Goal: Task Accomplishment & Management: Complete application form

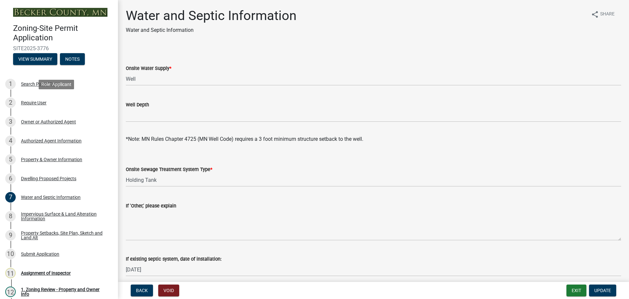
select select "9c51a48b-0bee-4836-8d5c-beab6e77ad2a"
select select "bb0103e2-6f27-4335-a860-183be8d3b6e1"
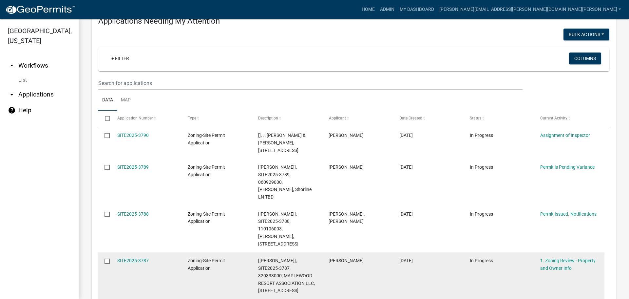
scroll to position [98, 0]
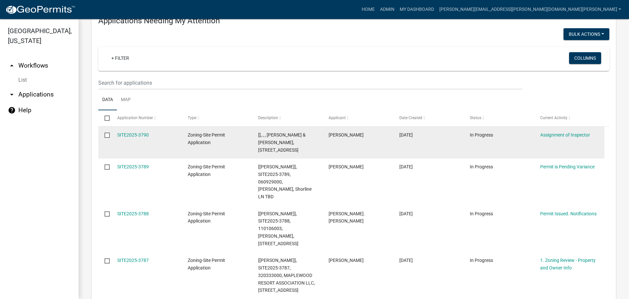
click at [141, 131] on div "SITE2025-3790" at bounding box center [146, 135] width 58 height 8
click at [144, 135] on link "SITE2025-3790" at bounding box center [132, 134] width 31 height 5
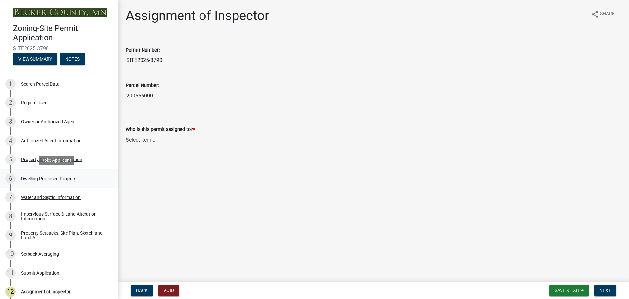
click at [54, 176] on div "Dwelling Proposed Projects" at bounding box center [48, 178] width 55 height 5
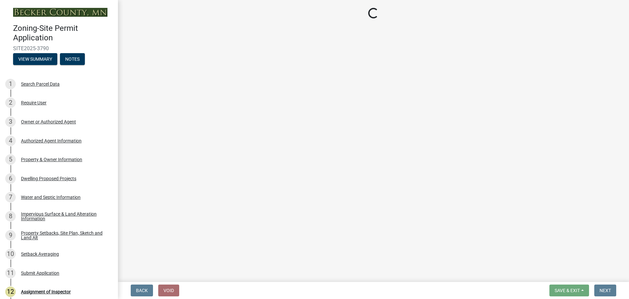
select select "5b8abcc6-67f7-49fb-8f25-c295ccc2b339"
select select "ba56d9f6-ced5-4c38-bdcc-33bfa85ac6de"
select select "f4ae0446-41fa-4afd-99aa-409617c58827"
select select "e13aacd2-5b16-46a8-9c16-26b3d7b1c810"
select select "e5b6e178-1d4e-46f3-8fba-19f7851c487a"
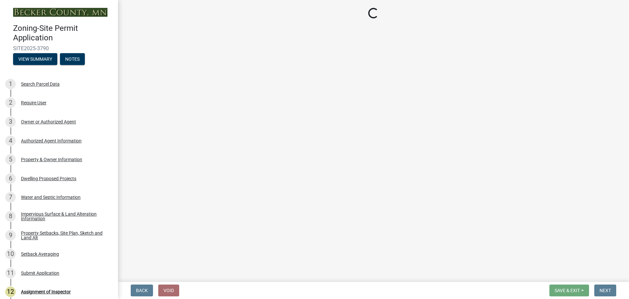
select select "744d8552-d7ef-4cf1-b465-42901748f06c"
select select "5dd6cdd5-8b7d-4534-b791-478230f7b8b7"
select select "638dddef-31f4-4d73-b0b5-0ffc7b344434"
select select "43dc438e-12cf-4fa6-b4ef-a236ffc627d7"
select select "8786fdd2-7f96-462d-8069-e958fae6b9a0"
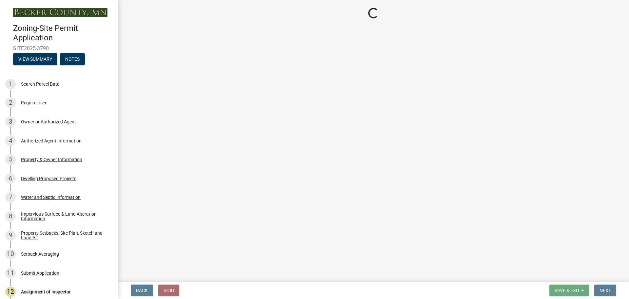
select select "59dc9cee-723e-448c-a454-fe3238b55aba"
select select "95a588f5-1928-44cb-95cb-f3dde79564ff"
select select "5c3531b8-bc96-4b07-92f8-845cfe46d7fc"
select select "8e4dc0e1-7dfa-4afc-85b9-5ad40795f204"
select select "107cbe59-677b-44f2-96fc-816b282ebb79"
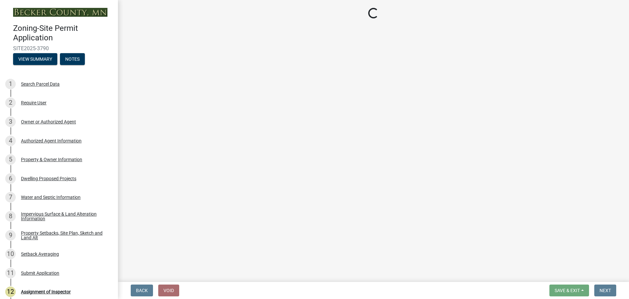
select select "dc6230dd-bdad-407f-bef0-b6909629af6d"
select select "7f420323-49a9-4fd0-9441-05b3dc777552"
select select "ec305202-ae01-487b-b5e4-3a5aacc1e384"
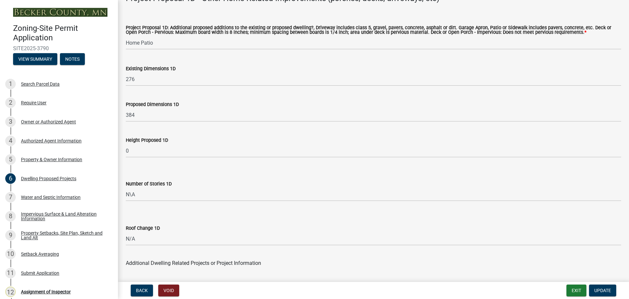
scroll to position [1508, 0]
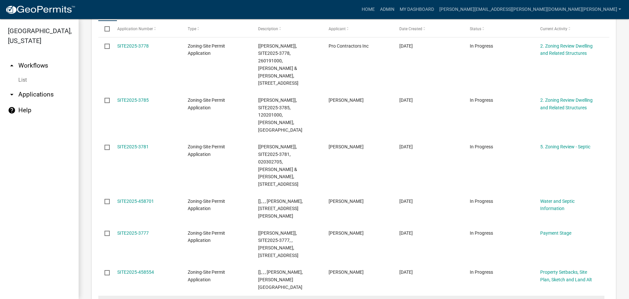
scroll to position [834, 0]
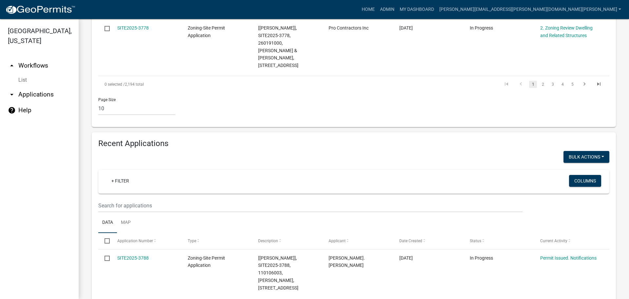
scroll to position [622, 0]
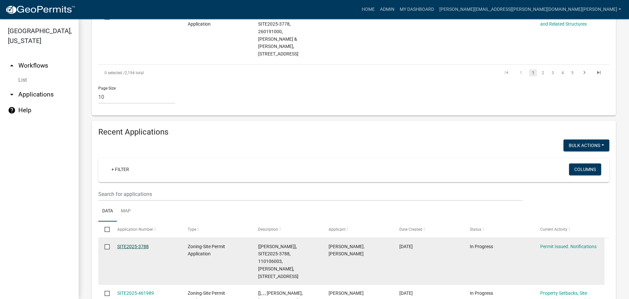
click at [135, 244] on link "SITE2025-3788" at bounding box center [132, 246] width 31 height 5
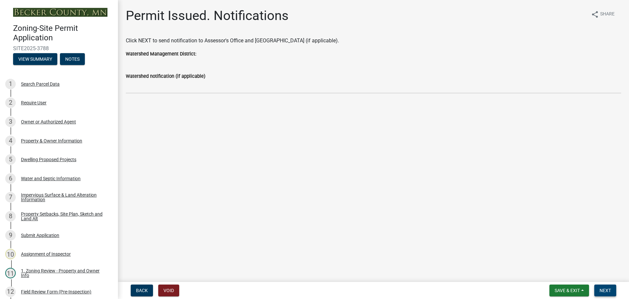
click at [606, 287] on span "Next" at bounding box center [605, 289] width 11 height 5
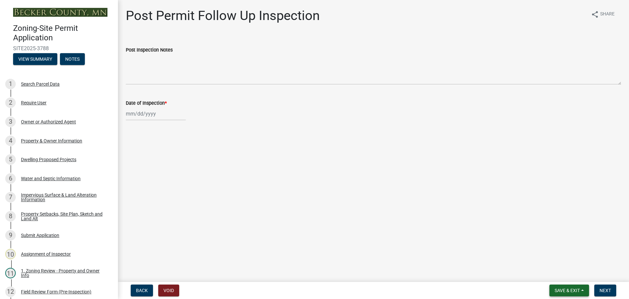
click at [561, 289] on span "Save & Exit" at bounding box center [567, 289] width 25 height 5
click at [558, 271] on button "Save & Exit" at bounding box center [563, 273] width 52 height 16
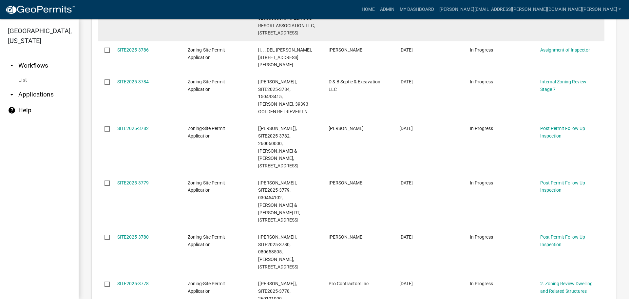
scroll to position [393, 0]
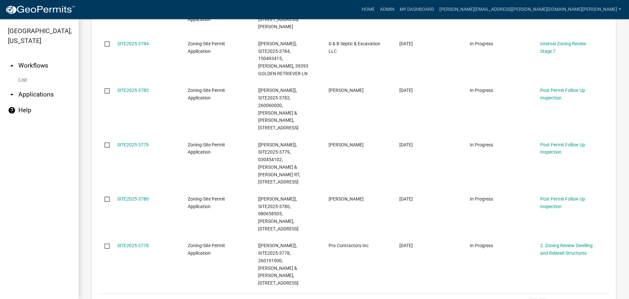
click at [539, 298] on link "2" at bounding box center [543, 301] width 8 height 7
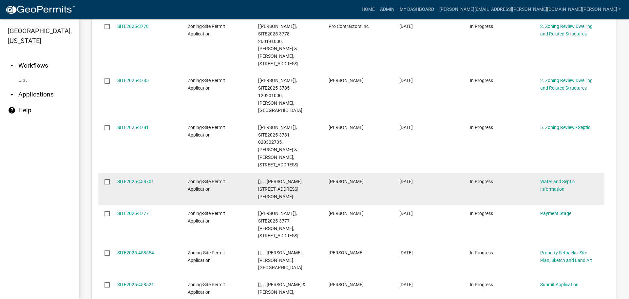
scroll to position [863, 0]
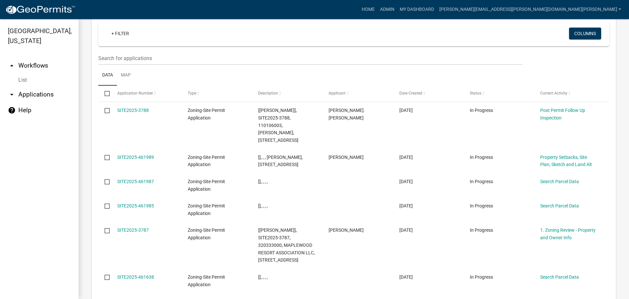
scroll to position [728, 0]
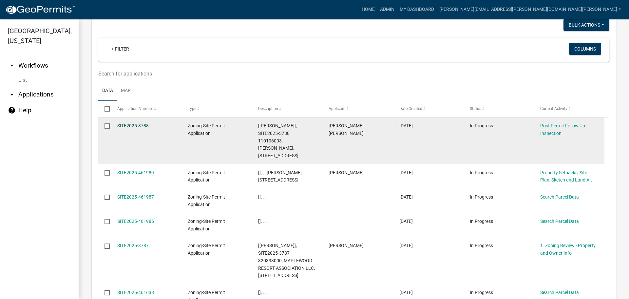
click at [140, 123] on link "SITE2025-3788" at bounding box center [132, 125] width 31 height 5
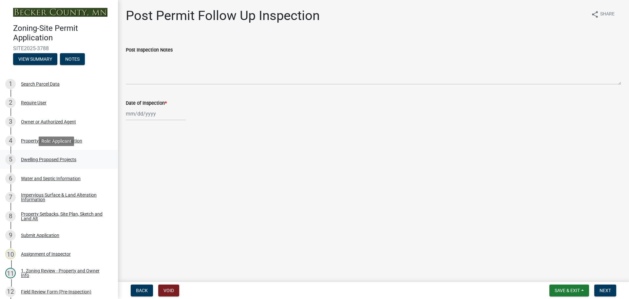
click at [50, 159] on div "Dwelling Proposed Projects" at bounding box center [48, 159] width 55 height 5
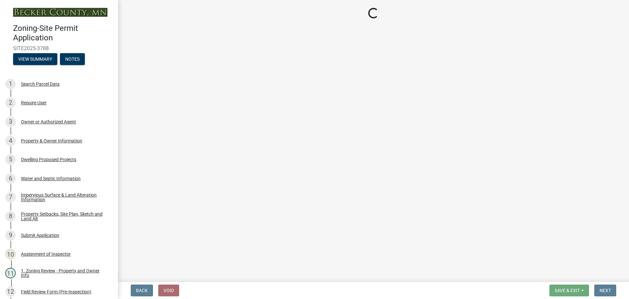
select select "b76c2e3f-c59d-4748-8205-29623accd873"
select select "2dc577ba-aef6-4196-bc52-35577603d189"
select select "59a6fdaa-56b6-4bcd-87b7-d867a7d784e6"
select select "e13aacd2-5b16-46a8-9c16-26b3d7b1c810"
select select "8be7f904-2243-47a1-a66e-3632d442d484"
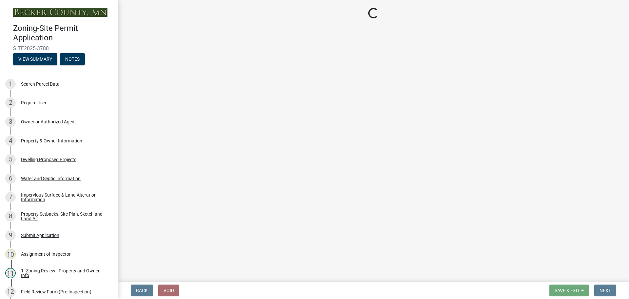
select select "b83c8209-2322-47b3-82a5-289f8bf69f61"
select select "5dd6cdd5-8b7d-4534-b791-478230f7b8b7"
select select "11c1c089-3b44-43c0-9549-3c9eeea2451f"
select select "1cc45182-8160-4464-8930-8908804d880e"
select select "ccffca41-e831-49b7-aa82-b1e91cc22ff5"
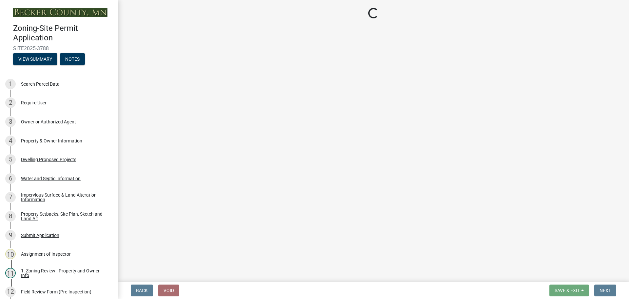
select select "107cbe59-677b-44f2-96fc-816b282ebb79"
select select "ab9119d1-7da9-49c4-9fac-8c142204c89d"
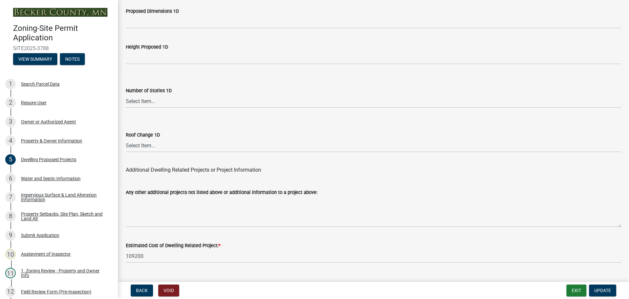
scroll to position [1572, 0]
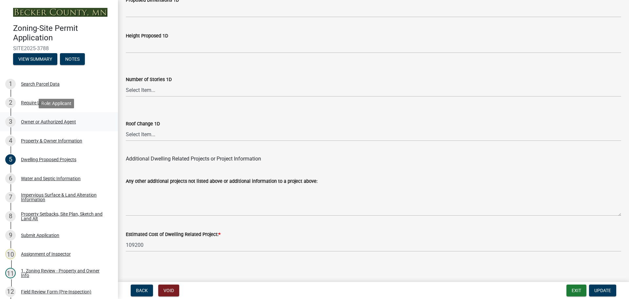
click at [55, 121] on div "Owner or Authorized Agent" at bounding box center [48, 121] width 55 height 5
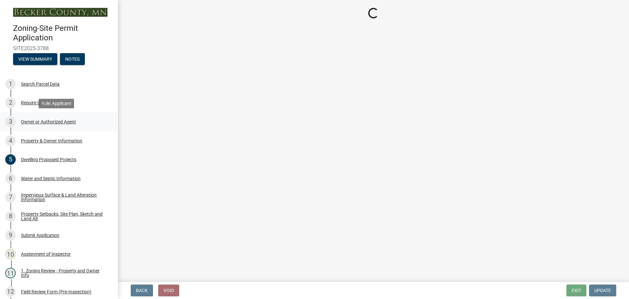
scroll to position [0, 0]
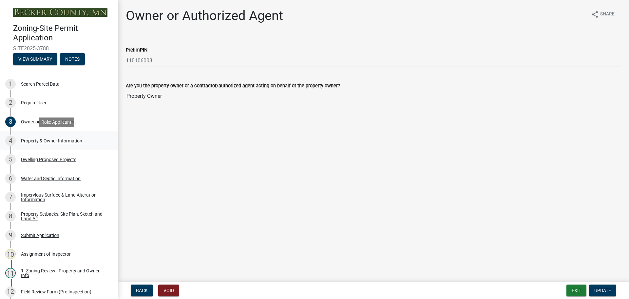
click at [56, 138] on div "Property & Owner Information" at bounding box center [51, 140] width 61 height 5
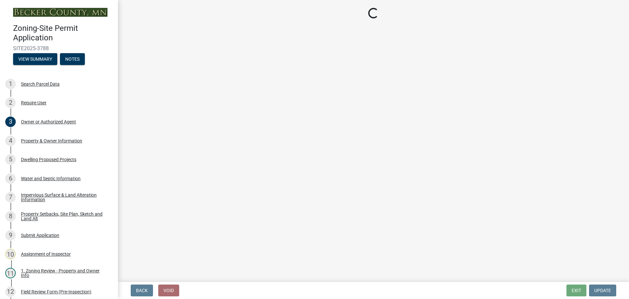
select select "79d9f995-970c-495e-b3c0-14d29701f560"
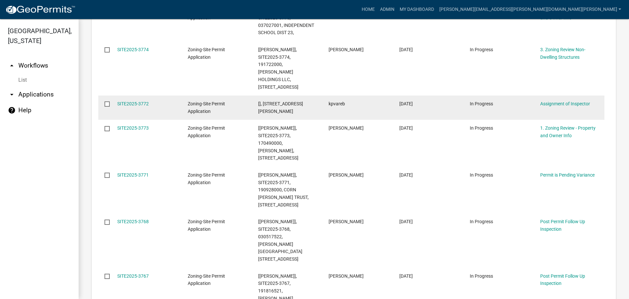
scroll to position [393, 0]
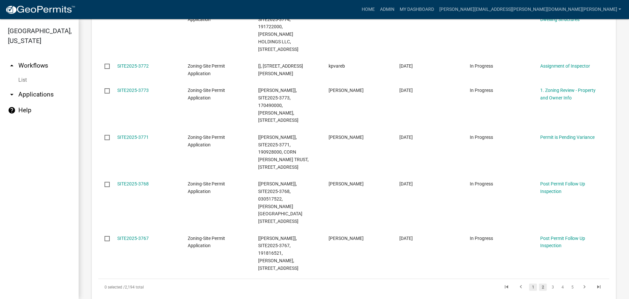
click at [529, 283] on link "1" at bounding box center [533, 286] width 8 height 7
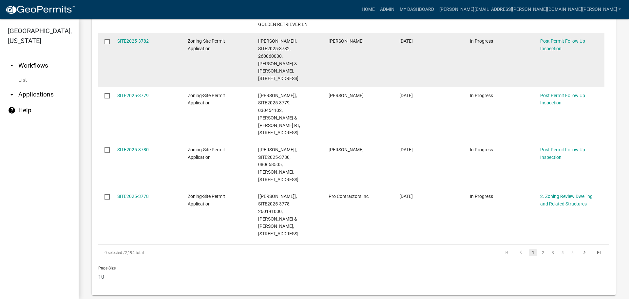
scroll to position [451, 0]
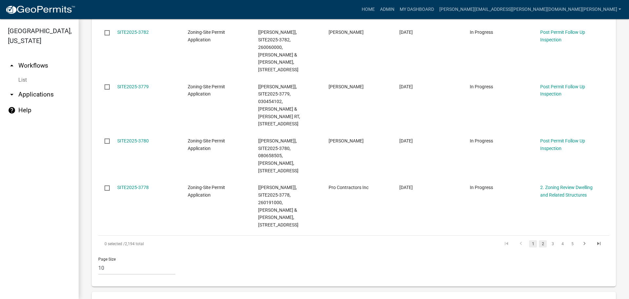
click at [539, 240] on link "2" at bounding box center [543, 243] width 8 height 7
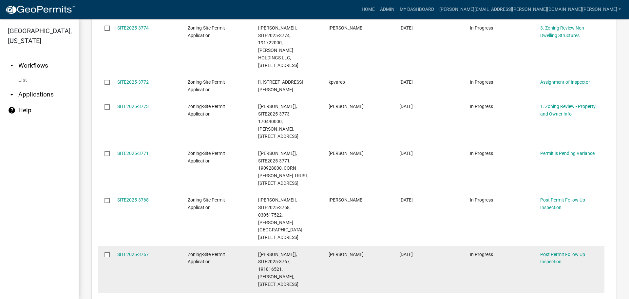
scroll to position [426, 0]
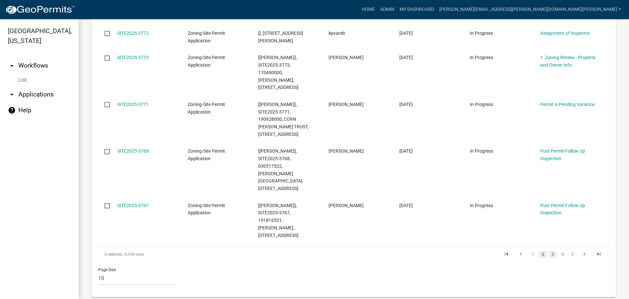
click at [549, 250] on link "3" at bounding box center [553, 253] width 8 height 7
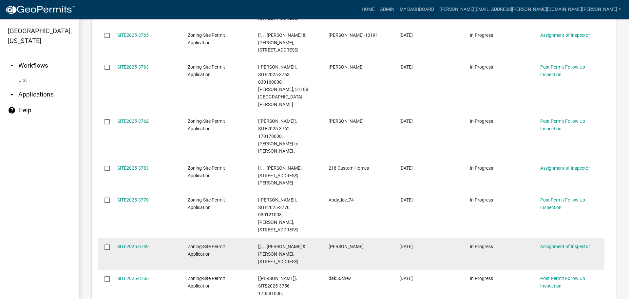
scroll to position [287, 0]
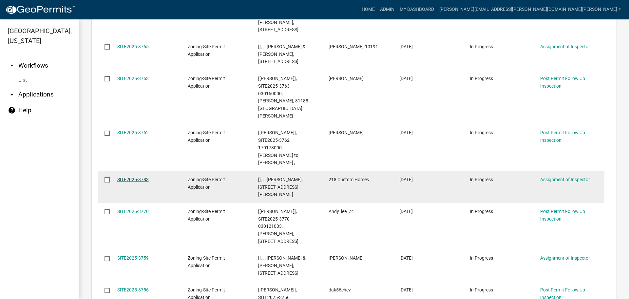
click at [141, 177] on link "SITE2025-3783" at bounding box center [132, 179] width 31 height 5
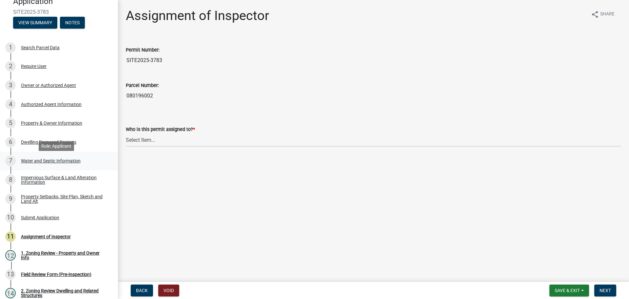
scroll to position [33, 0]
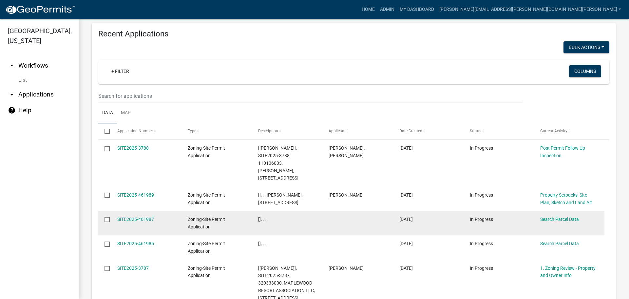
scroll to position [796, 0]
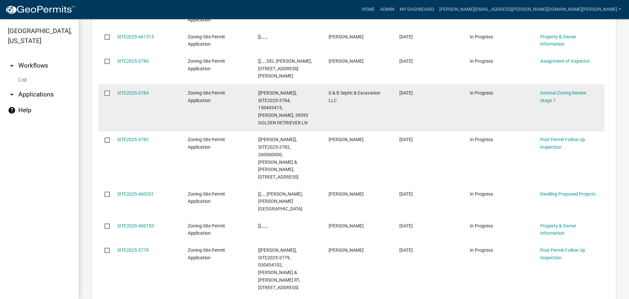
scroll to position [801, 0]
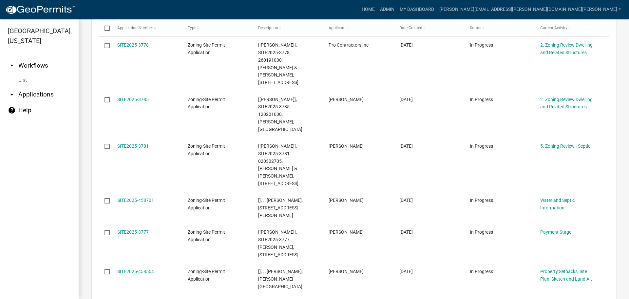
scroll to position [834, 0]
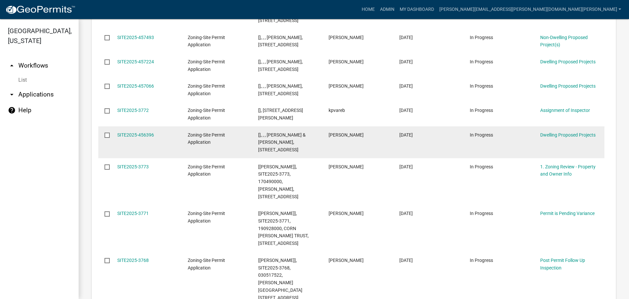
scroll to position [863, 0]
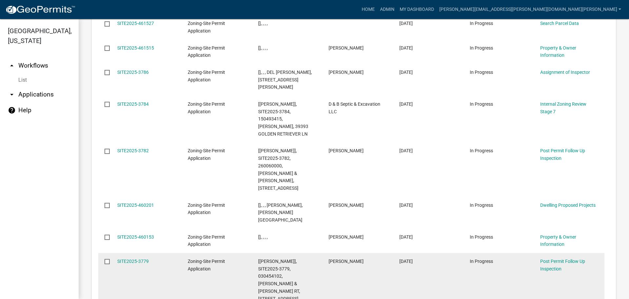
scroll to position [834, 0]
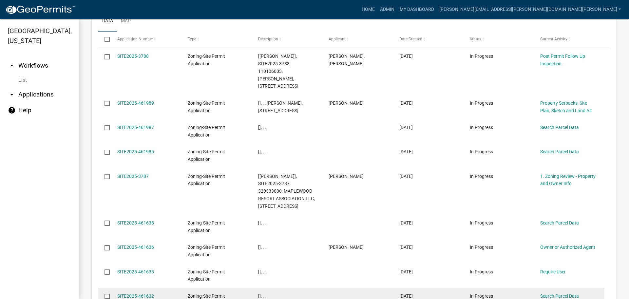
scroll to position [796, 0]
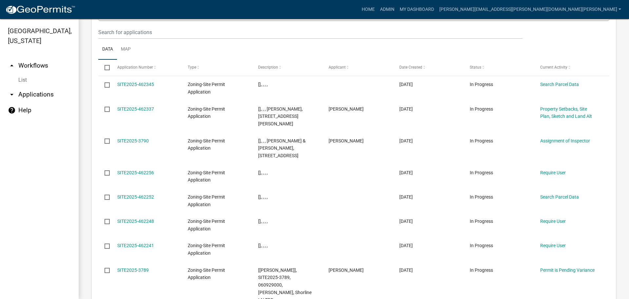
scroll to position [789, 0]
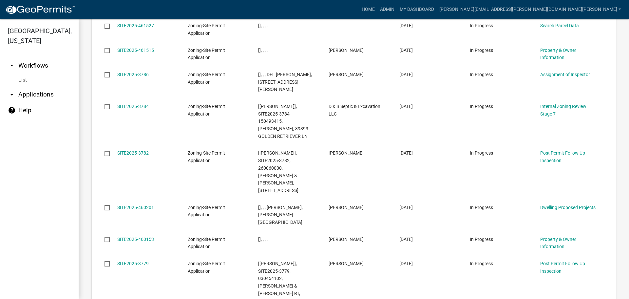
scroll to position [821, 0]
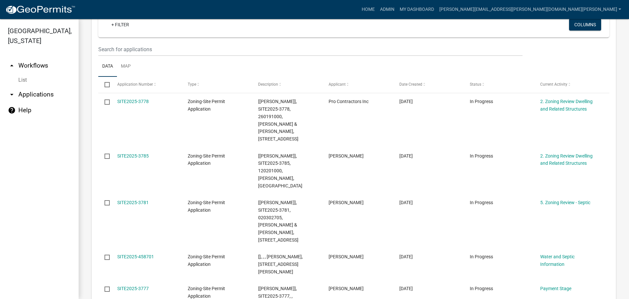
scroll to position [801, 0]
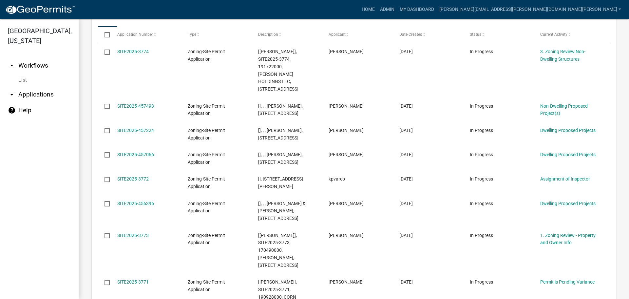
scroll to position [841, 0]
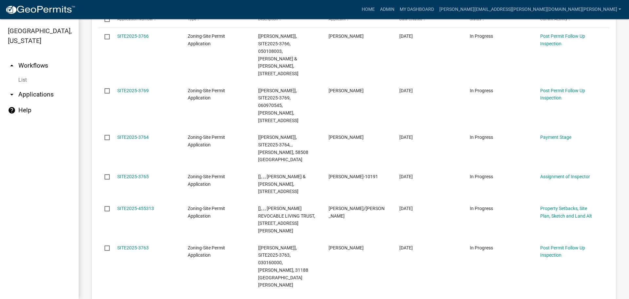
scroll to position [798, 0]
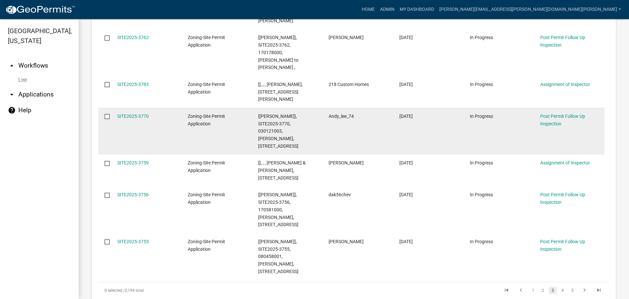
scroll to position [485, 0]
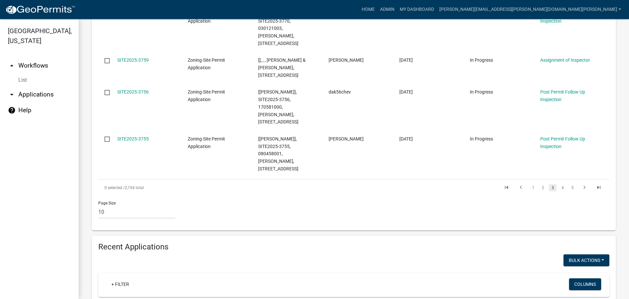
type input "[PERSON_NAME]"
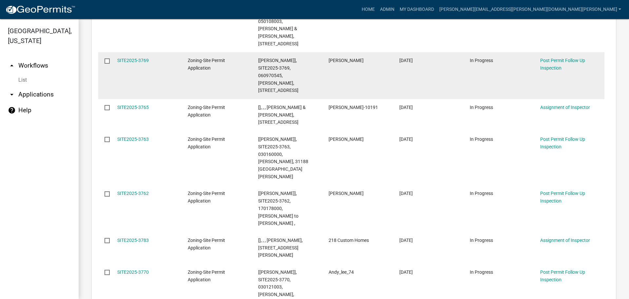
scroll to position [229, 0]
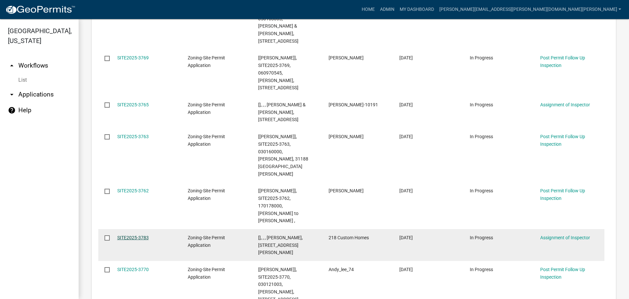
click at [142, 235] on link "SITE2025-3783" at bounding box center [132, 237] width 31 height 5
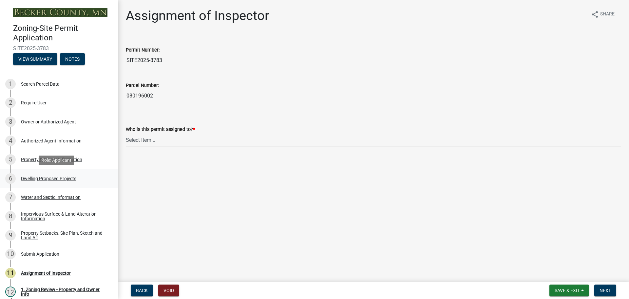
click at [48, 177] on div "Dwelling Proposed Projects" at bounding box center [48, 178] width 55 height 5
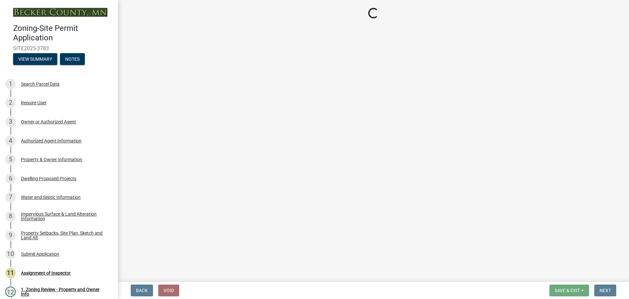
select select "5b8abcc6-67f7-49fb-8f25-c295ccc2b339"
select select "566f81cc-4b3f-4ecb-9f16-a2b313352c61"
select select "f4ae0446-41fa-4afd-99aa-409617c58827"
select select "e13aacd2-5b16-46a8-9c16-26b3d7b1c810"
select select "247d334f-ddb5-435c-9042-0e10186c5422"
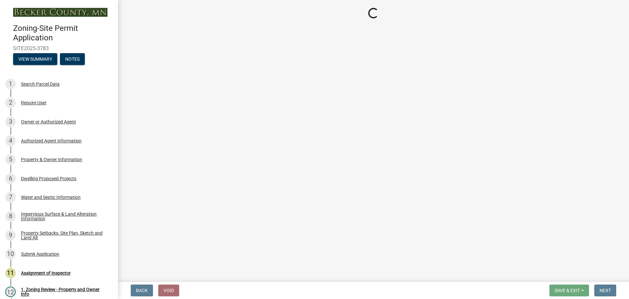
select select "c6a0a915-8859-4117-97a8-42e675f9bace"
select select "638dddef-31f4-4d73-b0b5-0ffc7b344434"
select select "77b5241b-0119-4fa2-9bfc-d73dc1f4ad97"
select select "8786fdd2-7f96-462d-8069-e958fae6b9a0"
select select "59dc9cee-723e-448c-a454-fe3238b55aba"
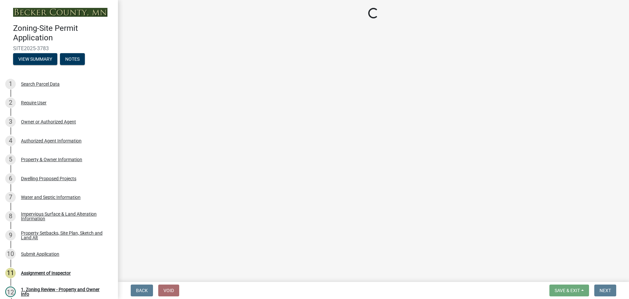
select select "75cb6c0c-1bab-4101-a7ce-eb87cbd598c1"
select select "92a0ce08-7963-4b1d-9a71-a10ef3c9fec5"
select select "8e4dc0e1-7dfa-4afc-85b9-5ad40795f204"
select select "107cbe59-677b-44f2-96fc-816b282ebb79"
select select "dc6230dd-bdad-407f-bef0-b6909629af6d"
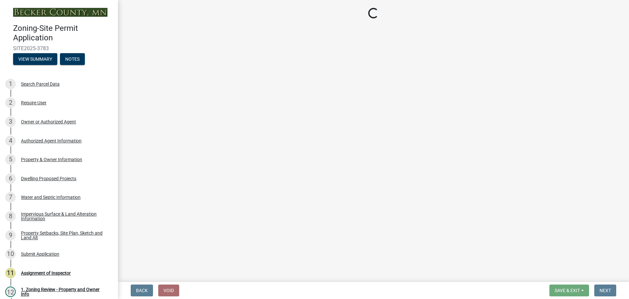
select select "7f420323-49a9-4fd0-9441-05b3dc777552"
select select "ec305202-ae01-487b-b5e4-3a5aacc1e384"
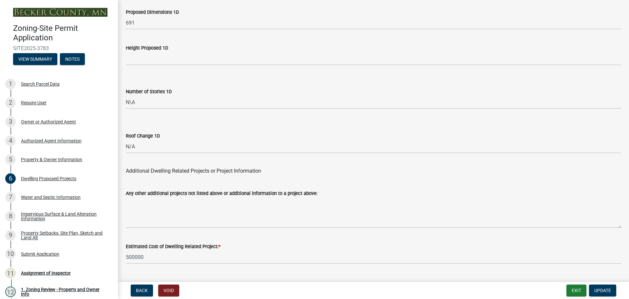
scroll to position [1572, 0]
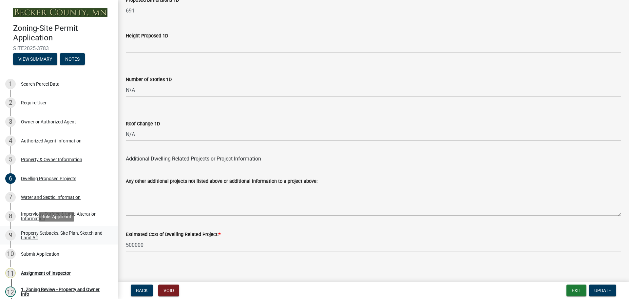
click at [49, 230] on div "Property Setbacks, Site Plan, Sketch and Land Alt" at bounding box center [64, 234] width 87 height 9
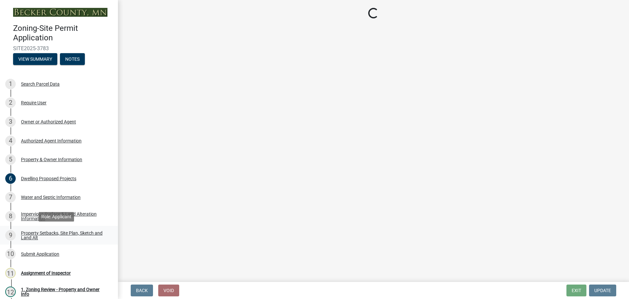
scroll to position [0, 0]
select select "d89fbfa0-1150-4954-b91c-9d482c9530a3"
select select "b56a4575-9846-47cf-8067-c59a4853da22"
select select "12f785fb-c378-4b18-841c-21c73dc99083"
select select "12da6293-5841-4f5c-bd92-3658833964cd"
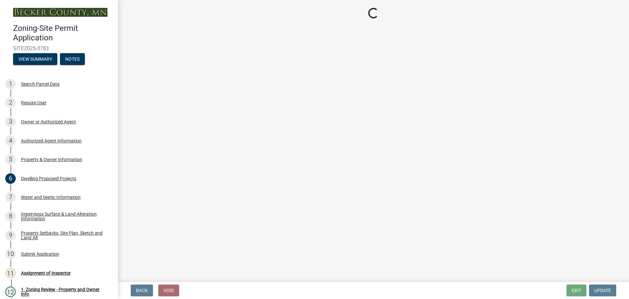
select select "27b2a8b4-abf6-463e-8c0c-7c5d2b4fe26f"
select select "28f6c7b2-2b88-4425-ae15-f67110f778a7"
select select "a96800da-4e88-4c62-b1ff-2cd17f9e3346"
select select "c8b8ea71-7088-4e87-a493-7bc88cc2835b"
select select "1418c7e3-4054-4b00-84b5-d09b9560f30a"
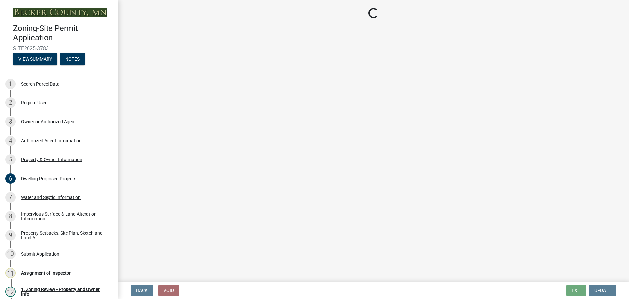
select select "4421853d-5e11-4b64-95ec-6c47066881cc"
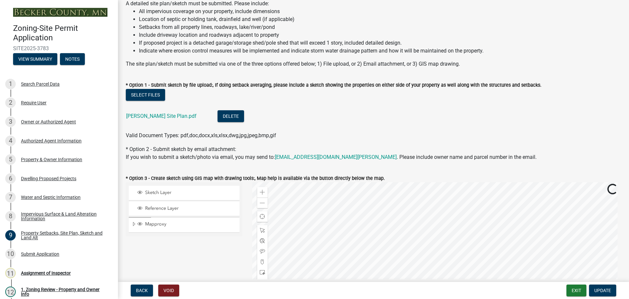
scroll to position [66, 0]
click at [142, 113] on link "[PERSON_NAME] Site Plan.pdf" at bounding box center [161, 116] width 70 height 6
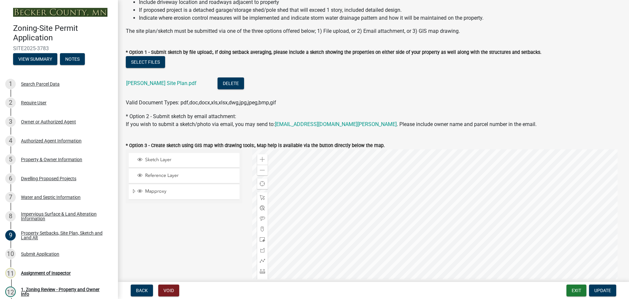
scroll to position [295, 0]
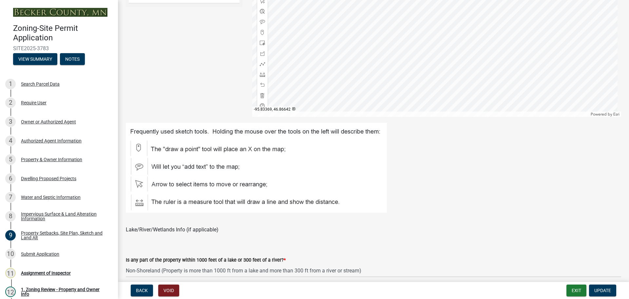
click at [391, 115] on div at bounding box center [436, 35] width 369 height 164
click at [52, 271] on div "Assignment of Inspector" at bounding box center [46, 272] width 50 height 5
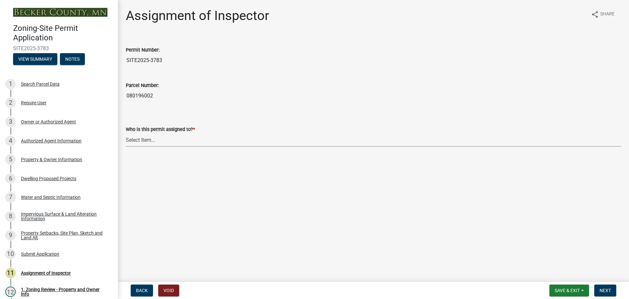
click at [136, 136] on select "Select Item... [PERSON_NAME] [PERSON_NAME] [PERSON_NAME] [PERSON_NAME] [PERSON_…" at bounding box center [374, 139] width 496 height 13
click at [126, 133] on select "Select Item... [PERSON_NAME] [PERSON_NAME] [PERSON_NAME] [PERSON_NAME] [PERSON_…" at bounding box center [374, 139] width 496 height 13
select select "ebd8400e-d8d5-49f8-911f-e671eb76408a"
click at [608, 288] on span "Next" at bounding box center [605, 289] width 11 height 5
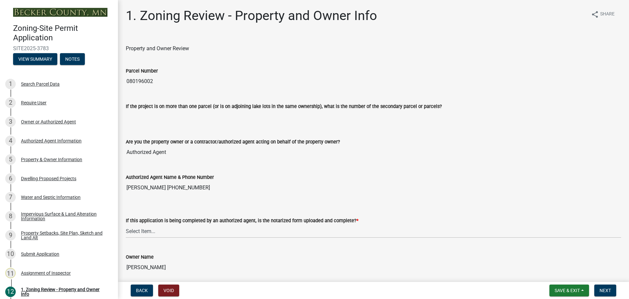
scroll to position [131, 0]
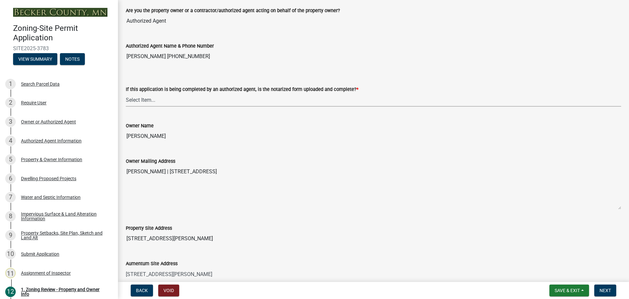
click at [139, 98] on select "Select Item... Yes No N/A" at bounding box center [374, 99] width 496 height 13
click at [126, 93] on select "Select Item... Yes No N/A" at bounding box center [374, 99] width 496 height 13
select select "b279cdb4-a9c7-4e65-a8bd-797316f5be14"
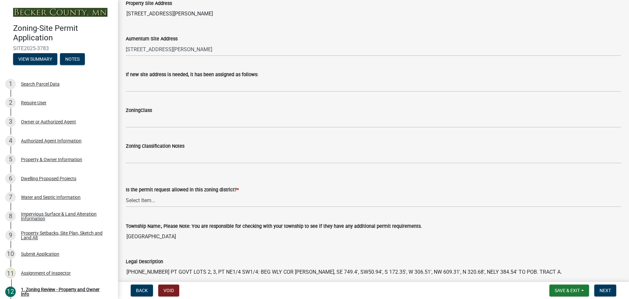
scroll to position [361, 0]
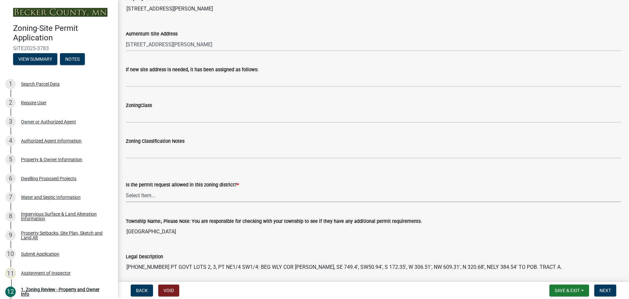
click at [145, 195] on select "Select Item... Yes No" at bounding box center [374, 194] width 496 height 13
click at [126, 188] on select "Select Item... Yes No" at bounding box center [374, 194] width 496 height 13
select select "b4f32c46-6248-4748-b47c-fa4933858724"
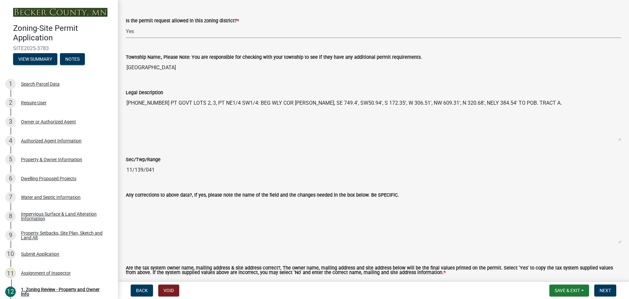
scroll to position [656, 0]
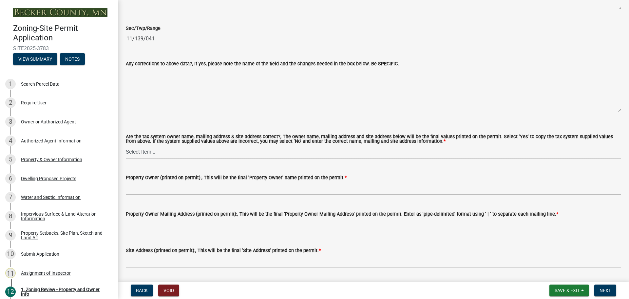
click at [138, 151] on select "Select Item... Yes No" at bounding box center [374, 151] width 496 height 13
click at [126, 145] on select "Select Item... Yes No" at bounding box center [374, 151] width 496 height 13
select select "ab6c2257-4786-48e5-86d0-1194833f57c8"
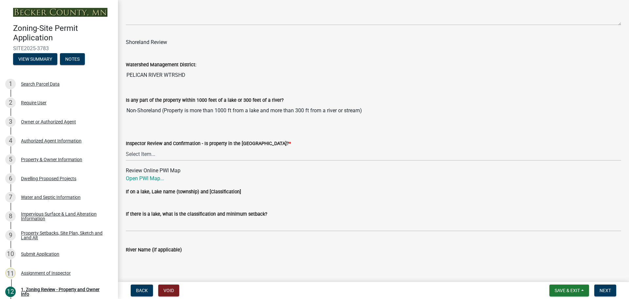
scroll to position [983, 0]
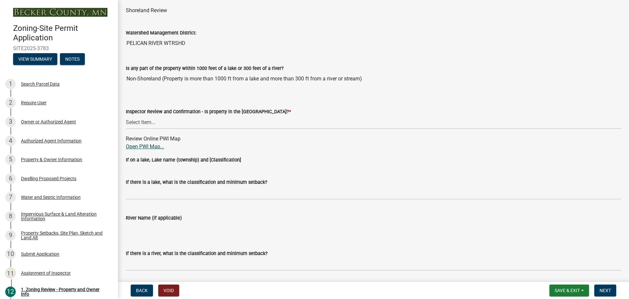
click at [146, 144] on link "Open PWI Map..." at bounding box center [145, 146] width 38 height 6
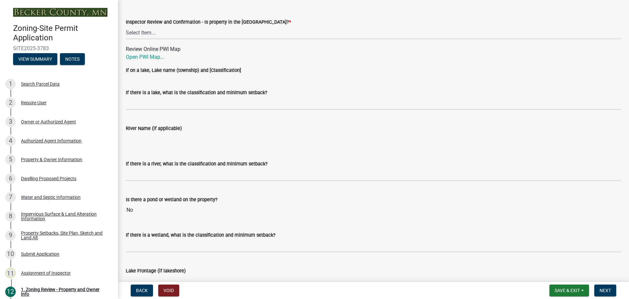
scroll to position [1082, 0]
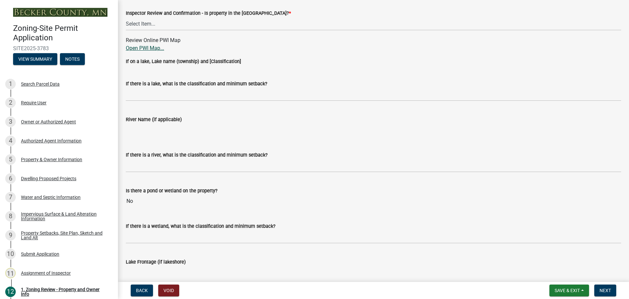
click at [157, 48] on link "Open PWI Map..." at bounding box center [145, 48] width 38 height 6
click at [153, 24] on select "Select Item... Within [GEOGRAPHIC_DATA] (SD) Not in [GEOGRAPHIC_DATA] (NOTSL)" at bounding box center [374, 23] width 496 height 13
click at [126, 17] on select "Select Item... Within [GEOGRAPHIC_DATA] (SD) Not in [GEOGRAPHIC_DATA] (NOTSL)" at bounding box center [374, 23] width 496 height 13
select select "de99b201-fb85-4000-88f5-6f49f4ff2101"
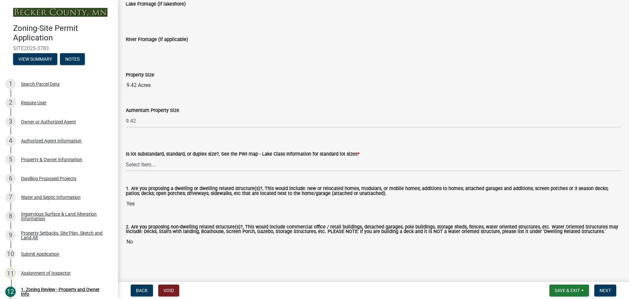
scroll to position [1340, 0]
click at [134, 163] on select "Select Item... Non-Riparian and not back lot Substandard Non-Riparian Backlot S…" at bounding box center [374, 164] width 496 height 13
click at [126, 158] on select "Select Item... Non-Riparian and not back lot Substandard Non-Riparian Backlot S…" at bounding box center [374, 164] width 496 height 13
select select "d94a228a-13b2-461d-ba2b-a9964ed903a2"
click at [598, 287] on button "Next" at bounding box center [606, 290] width 22 height 12
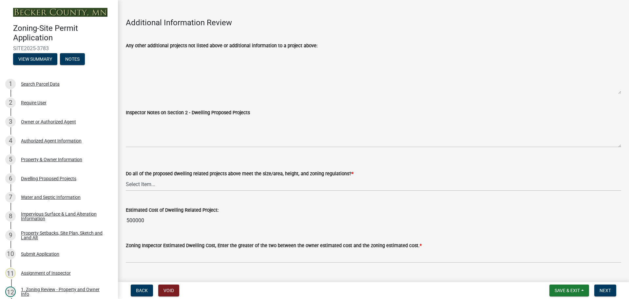
scroll to position [1678, 0]
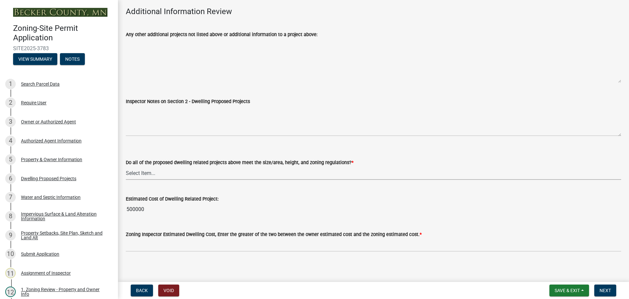
click at [138, 166] on select "Select Item... Yes No" at bounding box center [374, 172] width 496 height 13
click at [126, 166] on select "Select Item... Yes No" at bounding box center [374, 172] width 496 height 13
select select "583413f8-e9f7-4a70-8fe6-066f5b429c7e"
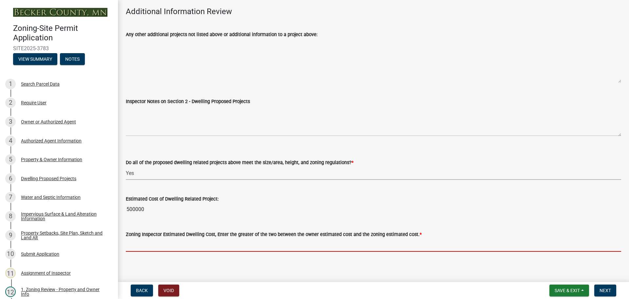
click at [156, 242] on input "text" at bounding box center [374, 244] width 496 height 13
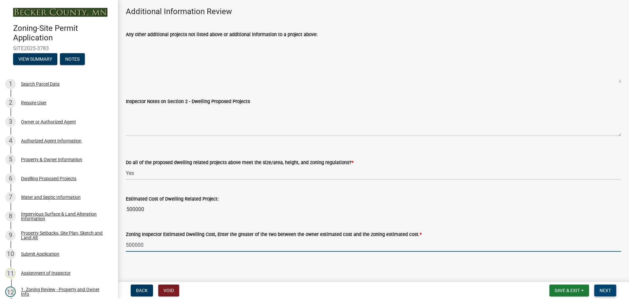
type input "500000"
click at [606, 292] on span "Next" at bounding box center [605, 289] width 11 height 5
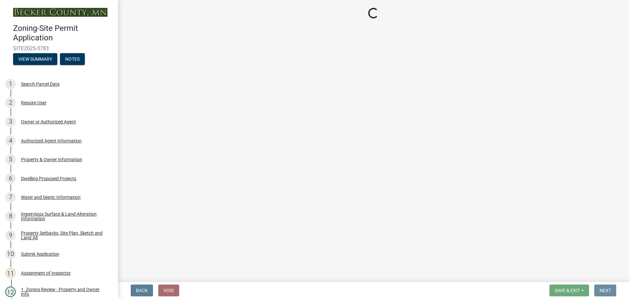
scroll to position [0, 0]
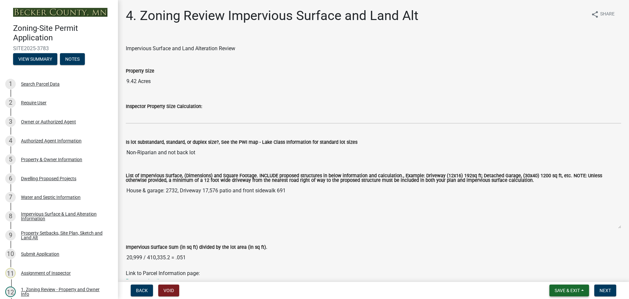
click at [571, 288] on span "Save & Exit" at bounding box center [567, 289] width 25 height 5
click at [554, 272] on button "Save & Exit" at bounding box center [563, 273] width 52 height 16
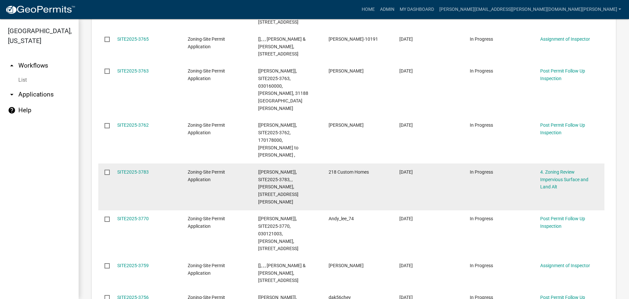
scroll to position [459, 0]
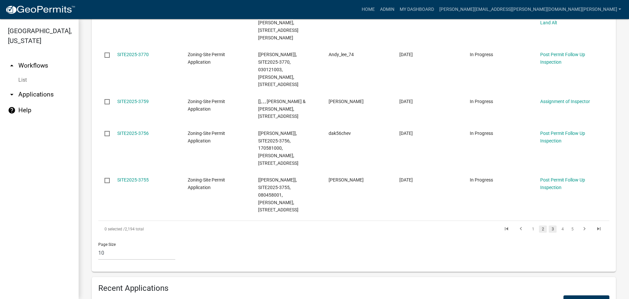
click at [539, 225] on link "2" at bounding box center [543, 228] width 8 height 7
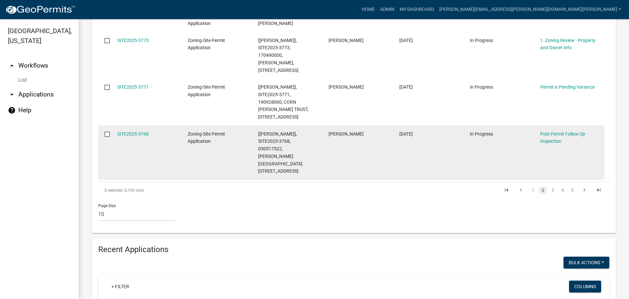
scroll to position [502, 0]
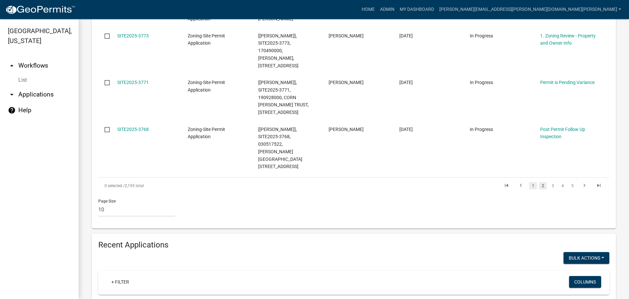
click at [529, 182] on link "1" at bounding box center [533, 185] width 8 height 7
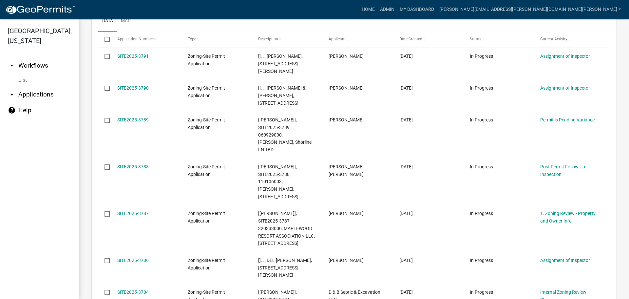
scroll to position [341, 0]
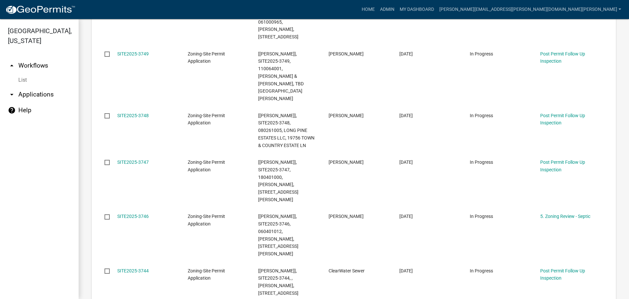
scroll to position [411, 0]
